Goal: Information Seeking & Learning: Learn about a topic

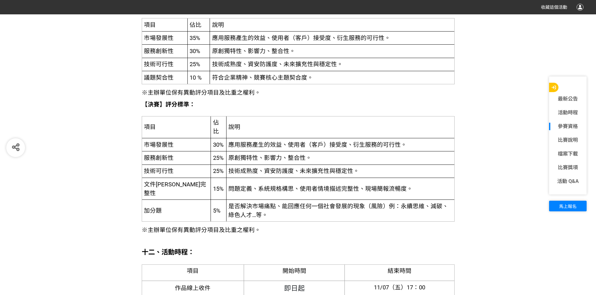
scroll to position [1501, 0]
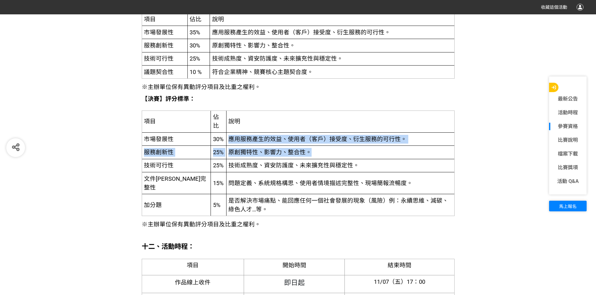
drag, startPoint x: 206, startPoint y: 137, endPoint x: 291, endPoint y: 153, distance: 86.6
click at [291, 153] on tbody "項目 佔比 說明 市場發展性 30% 應用服務產生的效益、使用者（客戶）接受度、衍生服務的可行性。 服務創新性 25% 原創獨特性、影響力、整合性。 技術可行…" at bounding box center [298, 164] width 312 height 106
click at [281, 156] on td "原創獨特性、影響力、整合性。" at bounding box center [340, 152] width 228 height 13
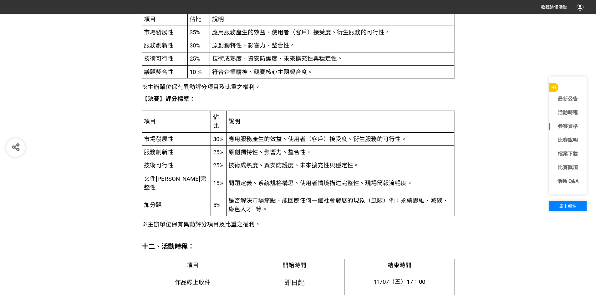
click at [271, 123] on td "說明" at bounding box center [340, 122] width 228 height 22
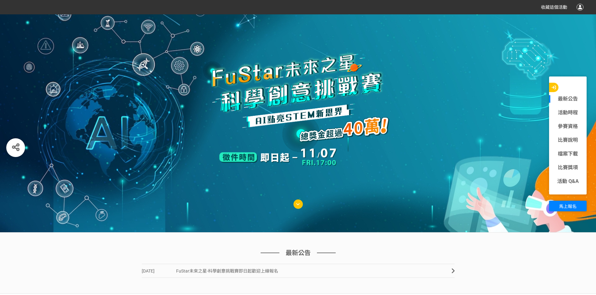
scroll to position [0, 0]
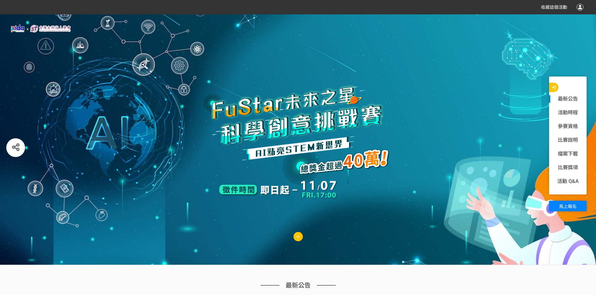
click at [13, 28] on img at bounding box center [40, 28] width 63 height 9
click at [18, 26] on img at bounding box center [40, 28] width 63 height 9
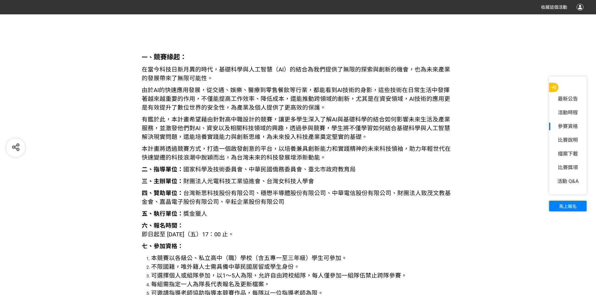
scroll to position [719, 0]
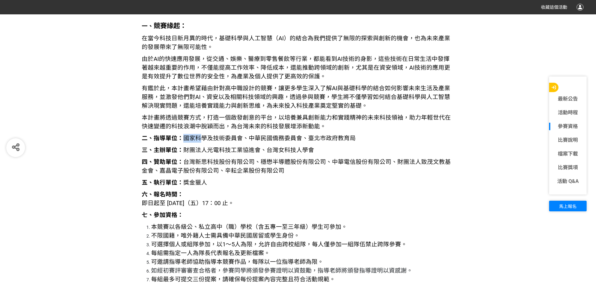
drag, startPoint x: 181, startPoint y: 138, endPoint x: 200, endPoint y: 138, distance: 19.1
click at [200, 138] on span "二、指導單位： 國家科學及技術委員會、中華民國僑務委員會、臺北市政府教育局" at bounding box center [249, 138] width 214 height 7
drag, startPoint x: 199, startPoint y: 137, endPoint x: 211, endPoint y: 135, distance: 11.7
click at [211, 135] on span "二、指導單位： 國家科學及技術委員會、中華民國僑務委員會、臺北市政府教育局" at bounding box center [249, 138] width 214 height 7
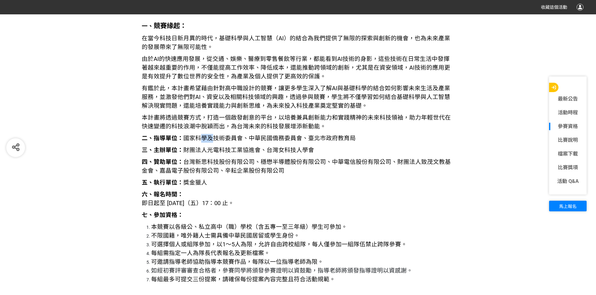
click at [210, 136] on span "二、指導單位： 國家科學及技術委員會、中華民國僑務委員會、臺北市政府教育局" at bounding box center [249, 138] width 214 height 7
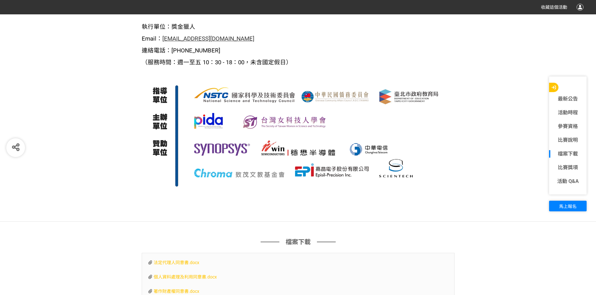
scroll to position [2626, 0]
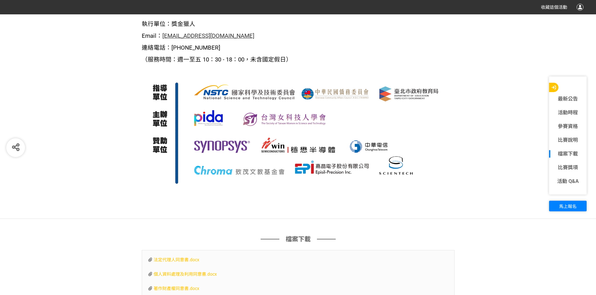
click at [217, 107] on img at bounding box center [298, 128] width 313 height 121
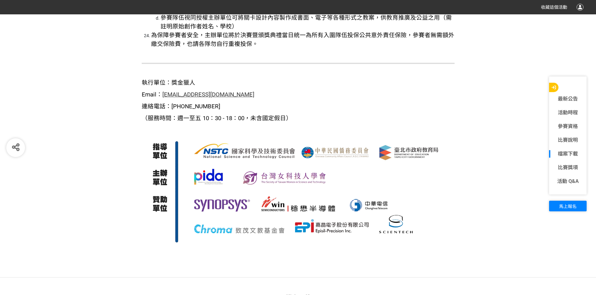
scroll to position [2599, 0]
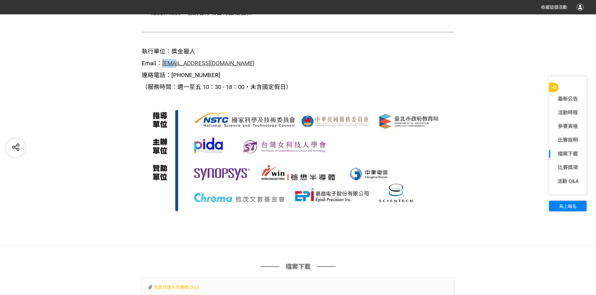
drag, startPoint x: 162, startPoint y: 55, endPoint x: 174, endPoint y: 53, distance: 12.8
click at [174, 60] on span "Email： [EMAIL_ADDRESS][DOMAIN_NAME]" at bounding box center [198, 63] width 113 height 7
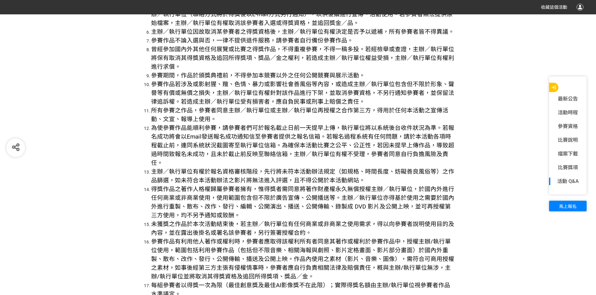
scroll to position [2099, 0]
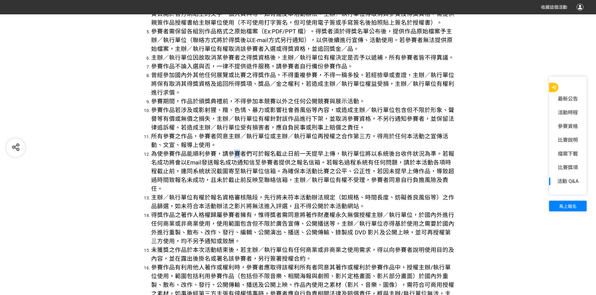
drag, startPoint x: 230, startPoint y: 151, endPoint x: 240, endPoint y: 149, distance: 10.3
click at [239, 149] on ol "得獎者配合事項說明： 團隊獎金請指派一人代為領獎，得獎金額 (價值) 超過 1,000 元者，需繳交身分證正反面影本或護照影本 (非本國人) 以供稅務申報使用…" at bounding box center [298, 202] width 313 height 630
click at [243, 147] on li "所有參賽之作品，參賽者同意主辦／執行單位或主辦／執行單位再授權之合作第三方，得用於任何本活動之宣傳活動、文宣、報導上使用。" at bounding box center [302, 141] width 303 height 18
click at [244, 145] on li "所有參賽之作品，參賽者同意主辦／執行單位或主辦／執行單位再授權之合作第三方，得用於任何本活動之宣傳活動、文宣、報導上使用。" at bounding box center [302, 141] width 303 height 18
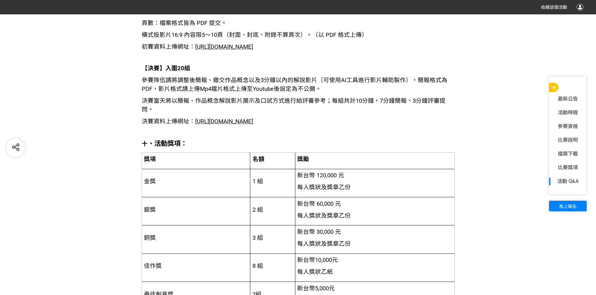
scroll to position [1129, 0]
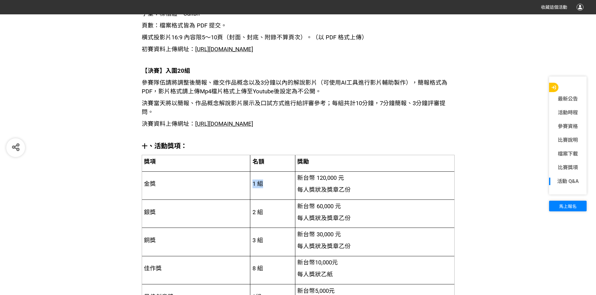
drag, startPoint x: 252, startPoint y: 179, endPoint x: 265, endPoint y: 178, distance: 13.2
click at [264, 179] on td "1 組" at bounding box center [272, 186] width 45 height 28
click at [268, 177] on td "1 組" at bounding box center [272, 186] width 45 height 28
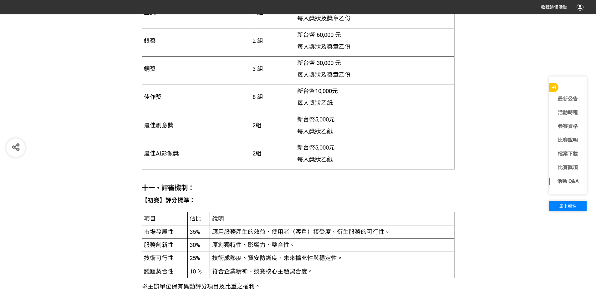
scroll to position [1317, 0]
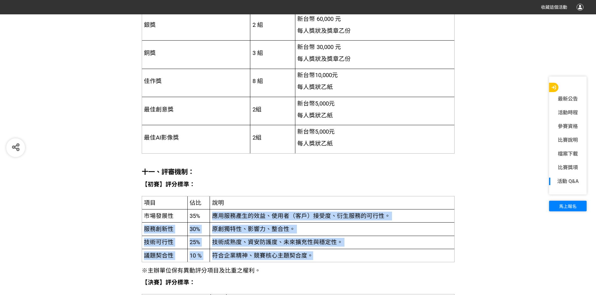
drag, startPoint x: 214, startPoint y: 215, endPoint x: 341, endPoint y: 256, distance: 133.3
click at [341, 256] on tbody "項目 佔比 說明 市場發展性 35% 應用服務產生的效益、使用者（客戶）接受度、衍生服務的可行性。 服務創新性 30% 原創獨特性、影響力、整合性。 技術可行…" at bounding box center [298, 229] width 312 height 66
click at [341, 256] on td "符合企業精神、競賽核心主題契合度。" at bounding box center [331, 256] width 244 height 13
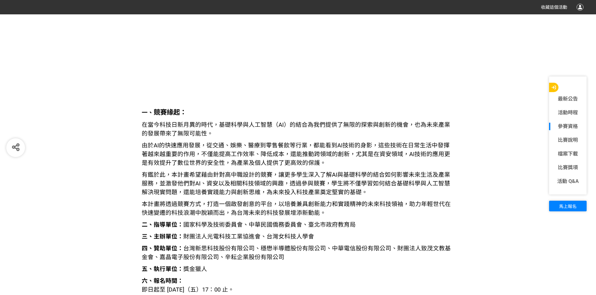
scroll to position [625, 0]
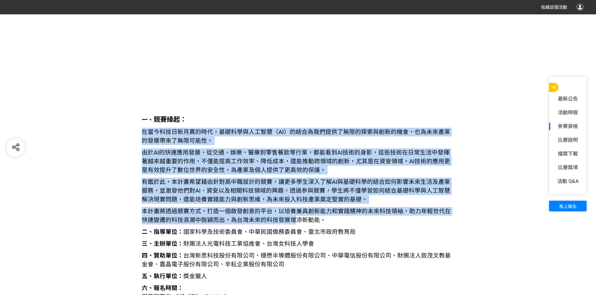
drag, startPoint x: 141, startPoint y: 132, endPoint x: 287, endPoint y: 220, distance: 171.0
click at [286, 215] on span "本計畫將透過競賽方式，打造一個啟發創意的平台，以培養兼具創新能力和實踐精神的未來科技領袖，助力年輕世代在快速變遷的科技浪潮中脫穎而出，為台灣未來的科技發展增添…" at bounding box center [296, 216] width 309 height 16
drag, startPoint x: 324, startPoint y: 220, endPoint x: 126, endPoint y: 121, distance: 220.8
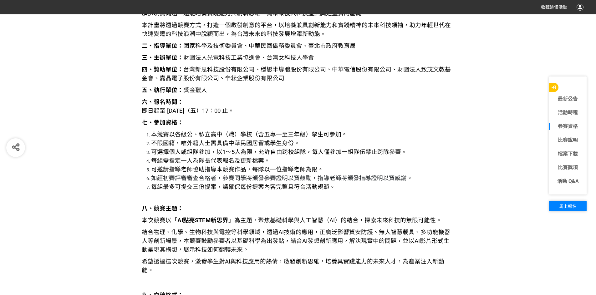
scroll to position [813, 0]
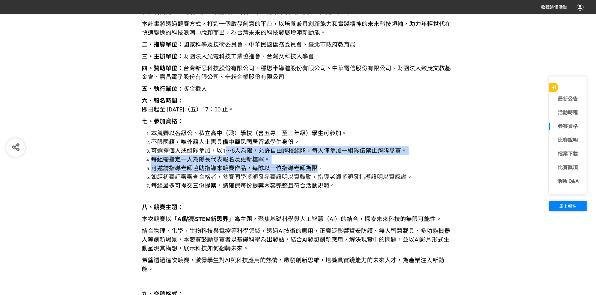
drag, startPoint x: 223, startPoint y: 151, endPoint x: 312, endPoint y: 166, distance: 90.7
click at [312, 166] on ol "本競賽以各級公、私立高中（職）學校（含五專一至三年級）學生可參加。 不限國籍，唯外籍人士需具備中華民國居留或學生身份。 可選擇個人或組隊參加，以1～5人為限，…" at bounding box center [298, 159] width 313 height 61
click at [312, 166] on span "可邀請指導老師協助指導本競賽作品，每隊以一位指導老師為限。" at bounding box center [237, 168] width 172 height 7
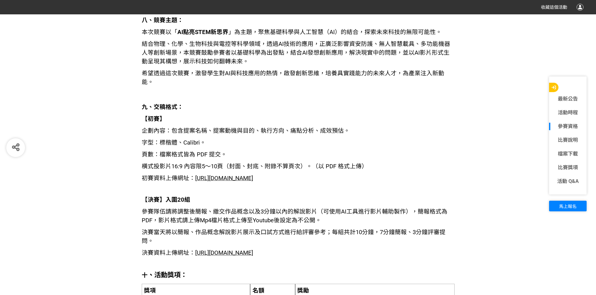
scroll to position [1001, 0]
drag, startPoint x: 183, startPoint y: 134, endPoint x: 200, endPoint y: 134, distance: 17.8
click at [200, 139] on span "字型：標楷體、Calibri。" at bounding box center [174, 142] width 64 height 7
click at [252, 114] on p "【初賽】" at bounding box center [298, 118] width 313 height 9
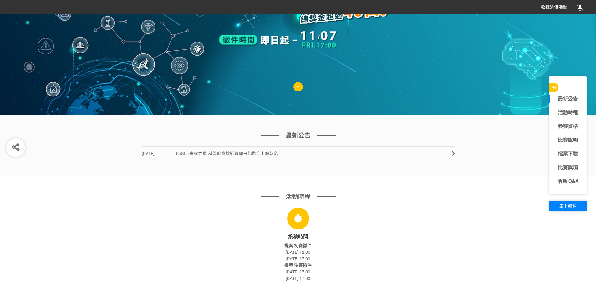
scroll to position [94, 0]
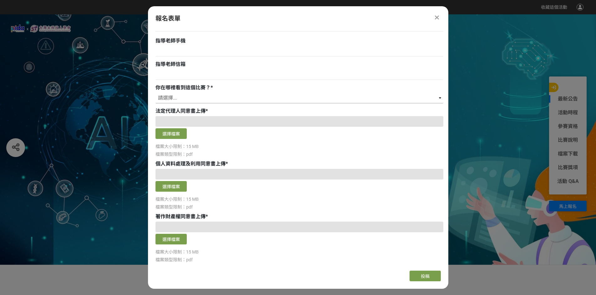
scroll to position [384, 0]
